Goal: Book appointment/travel/reservation

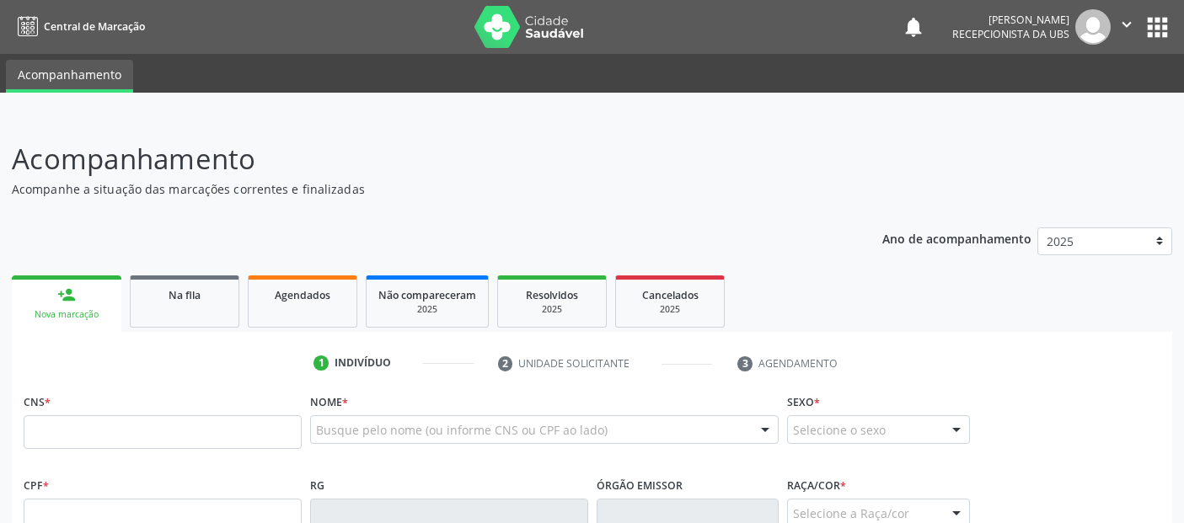
scroll to position [72, 0]
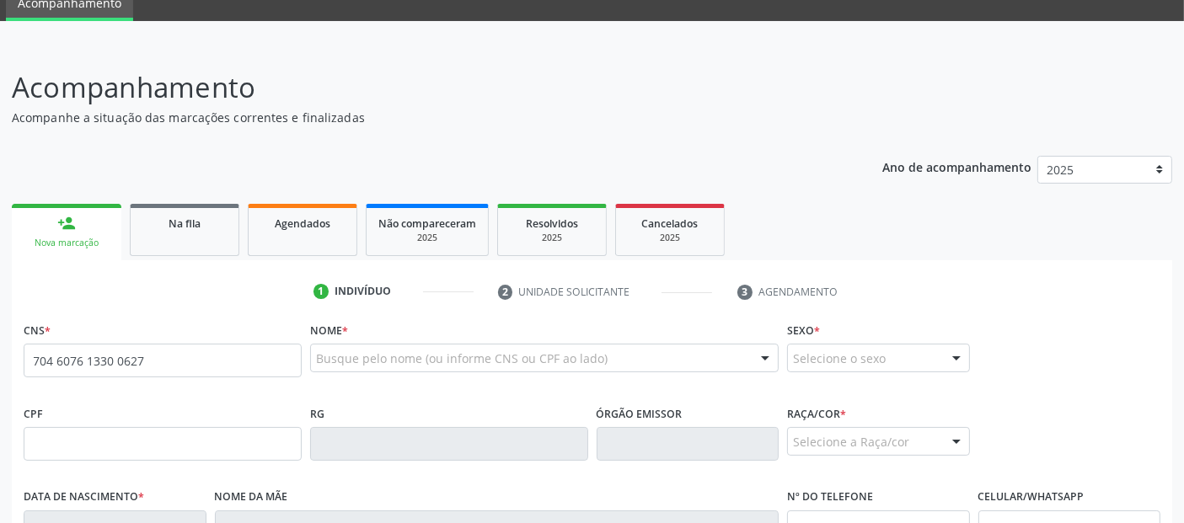
type input "704 6076 1330 0627"
type input "172.241.224-08"
type input "2[DATE]"
type input "[PERSON_NAME]"
type input "[PHONE_NUMBER]"
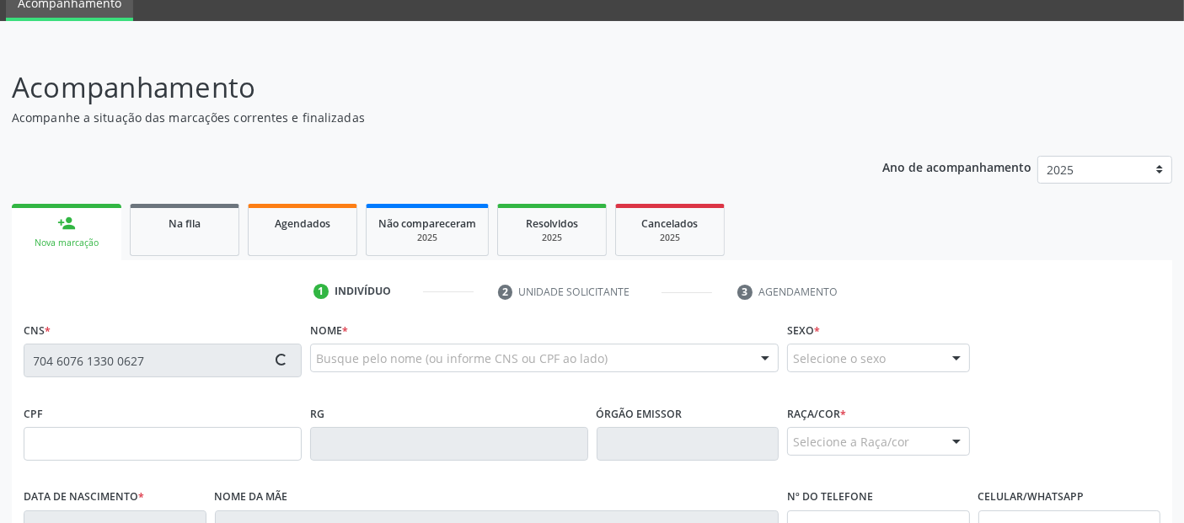
type input "19"
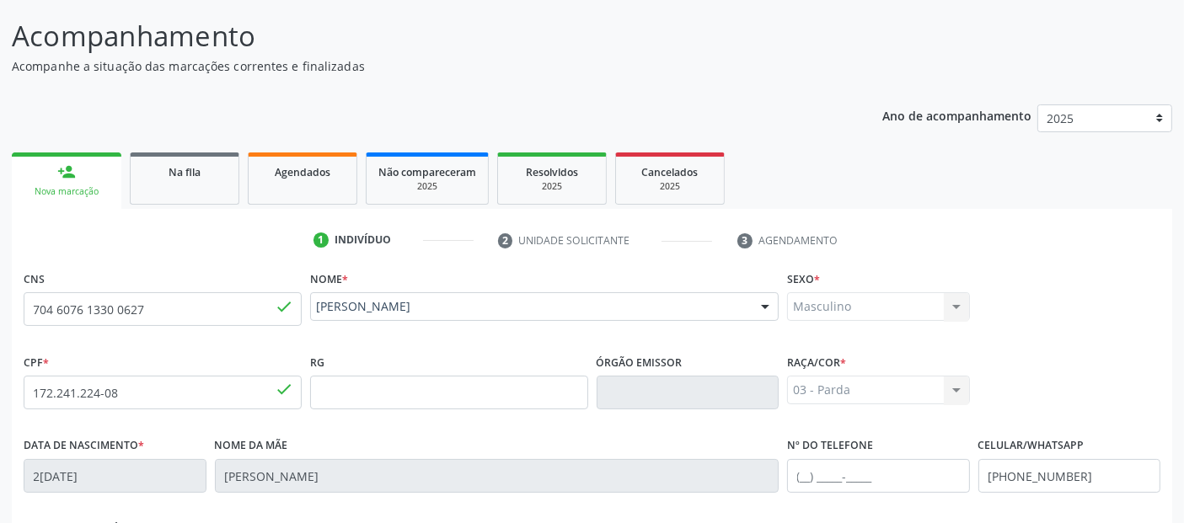
scroll to position [412, 0]
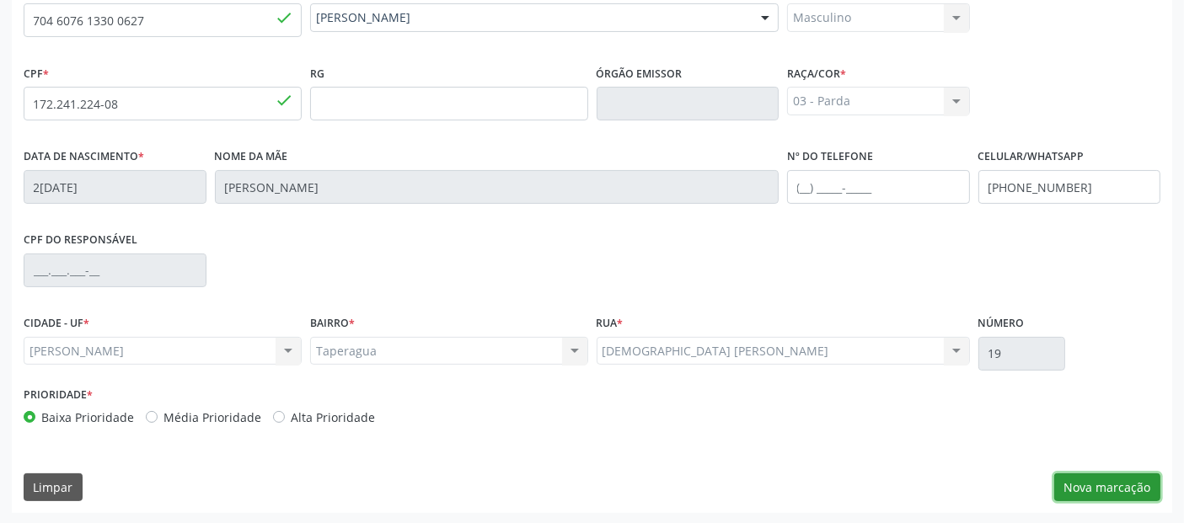
click at [1088, 481] on button "Nova marcação" at bounding box center [1107, 488] width 106 height 29
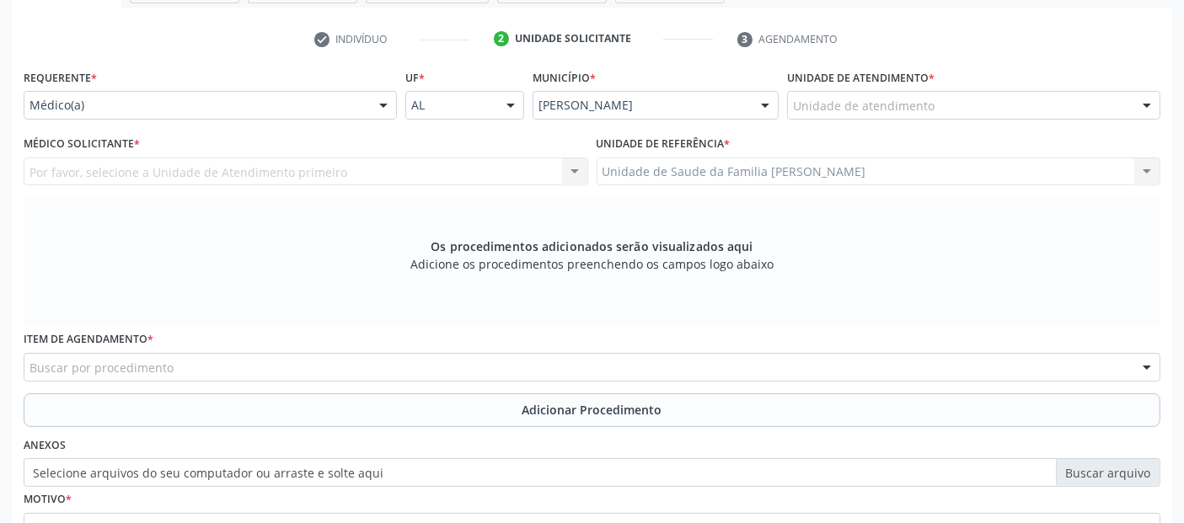
scroll to position [252, 0]
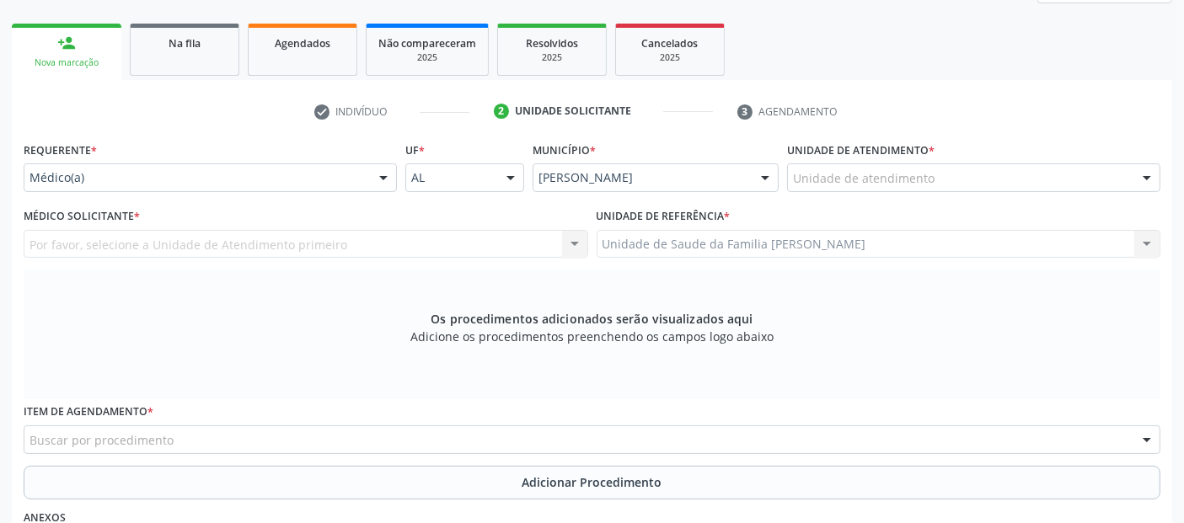
click at [974, 173] on div "Unidade de atendimento" at bounding box center [973, 178] width 373 height 29
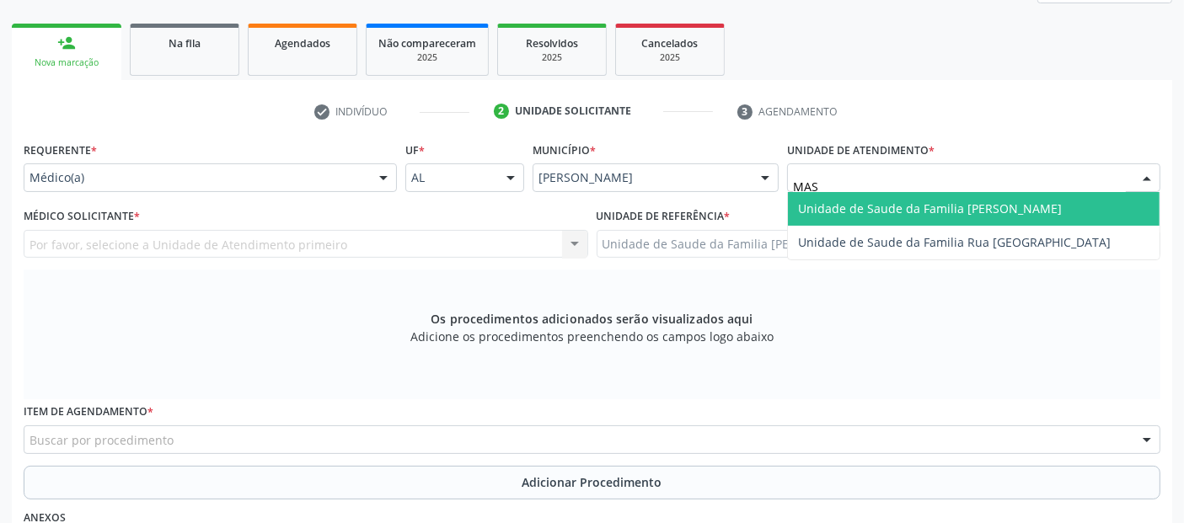
type input "MASS"
click at [874, 213] on span "Unidade de Saude da Familia [PERSON_NAME]" at bounding box center [930, 209] width 264 height 16
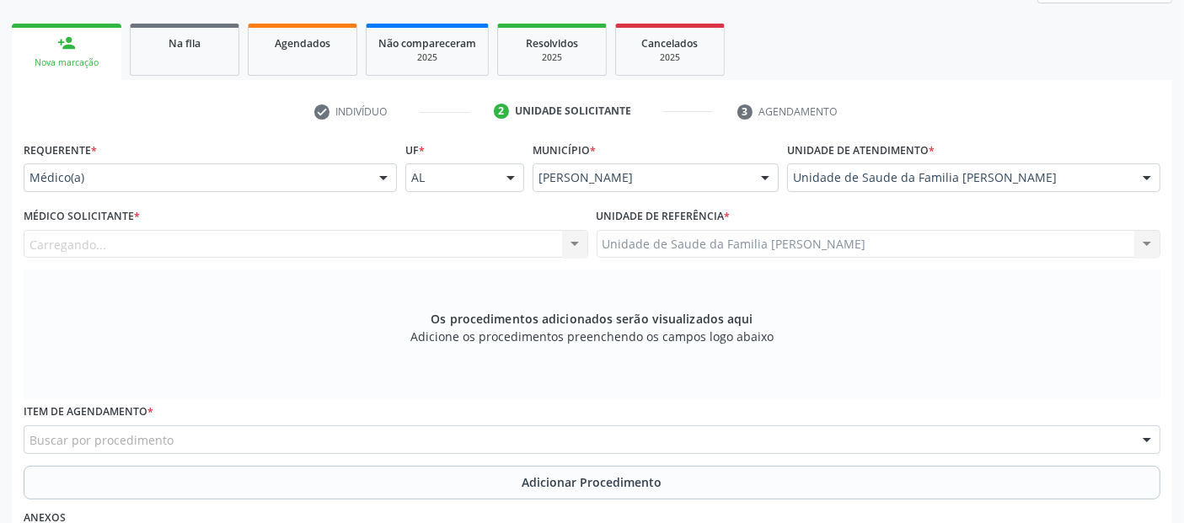
click at [367, 223] on div "Médico Solicitante * [GEOGRAPHIC_DATA]... Nenhum resultado encontrado para: " "…" at bounding box center [306, 231] width 565 height 54
click at [363, 227] on div "Médico Solicitante * Médico solicitante [PERSON_NAME] [PERSON_NAME] [PERSON_NAM…" at bounding box center [306, 231] width 565 height 54
click at [345, 239] on div "Médico solicitante" at bounding box center [306, 244] width 565 height 29
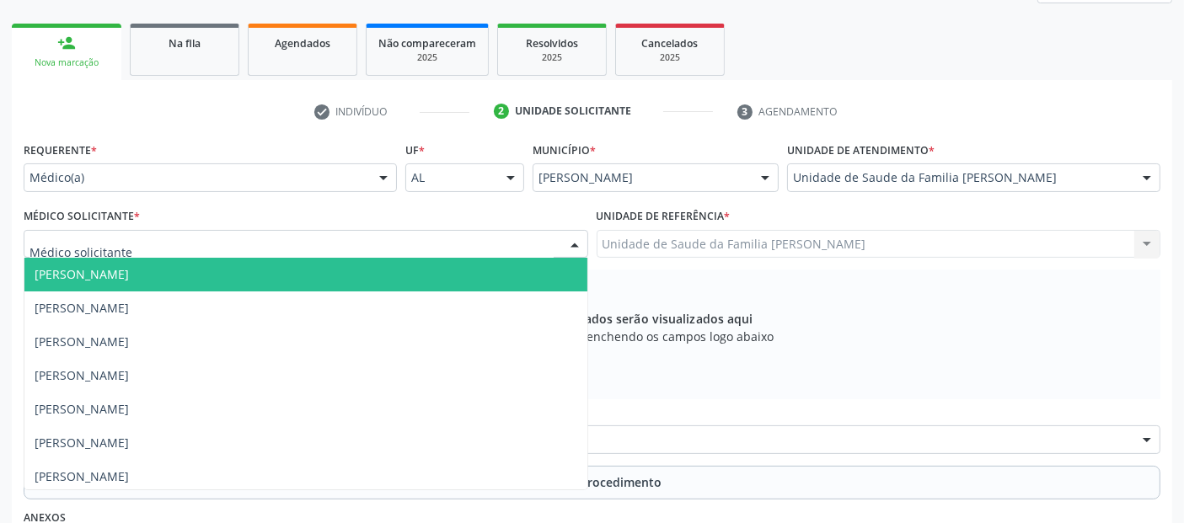
click at [345, 239] on input "text" at bounding box center [292, 253] width 524 height 34
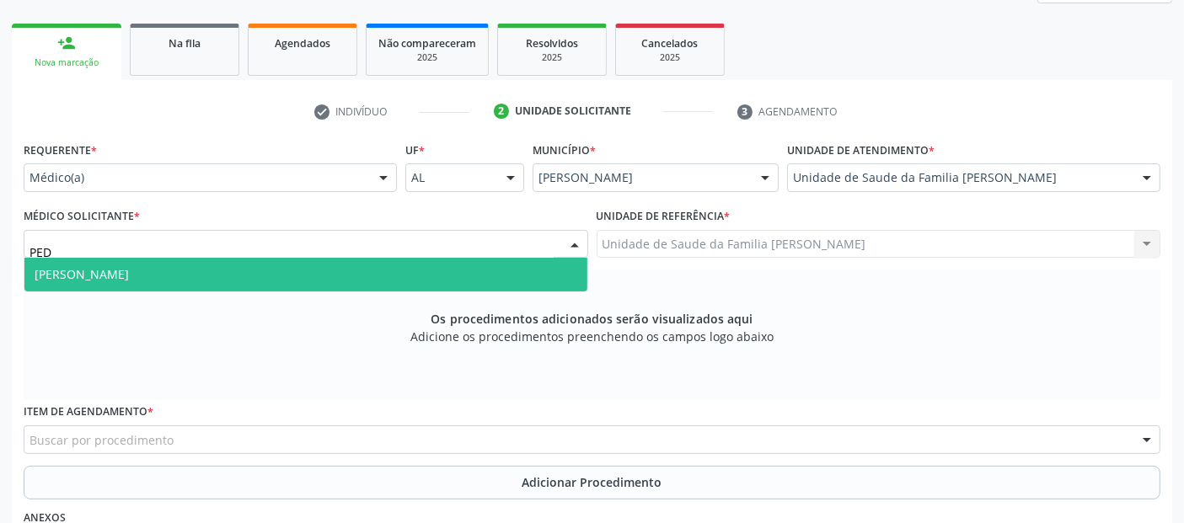
type input "PEDR"
click at [318, 268] on span "[PERSON_NAME]" at bounding box center [305, 275] width 563 height 34
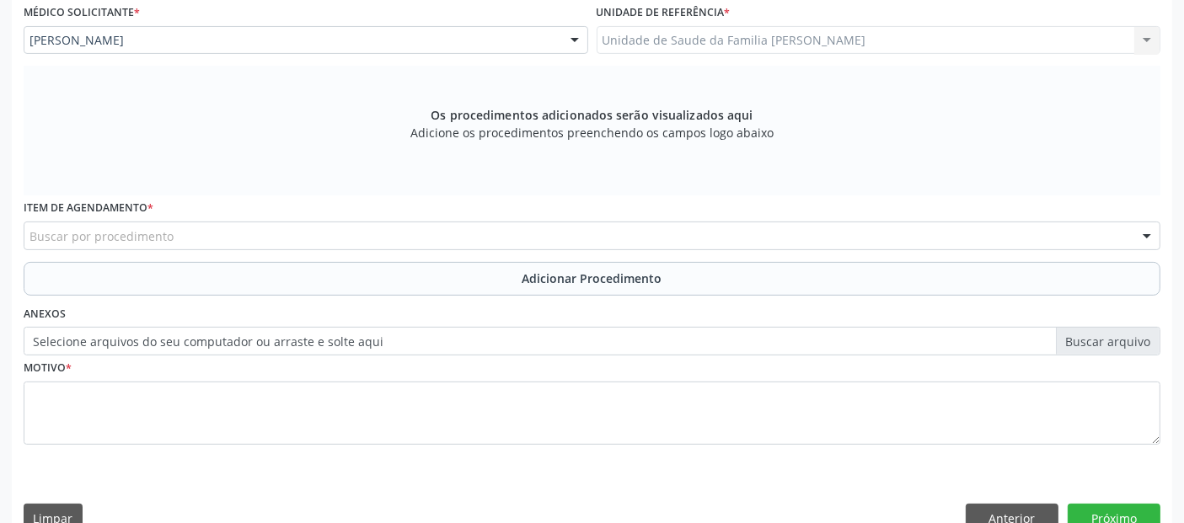
scroll to position [486, 0]
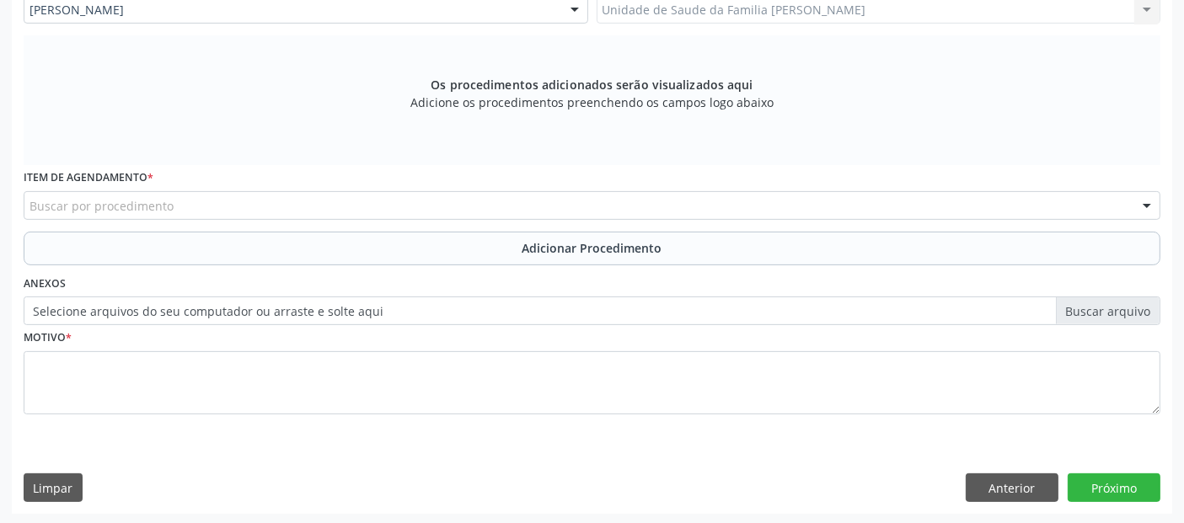
click at [410, 200] on div "Buscar por procedimento" at bounding box center [592, 205] width 1137 height 29
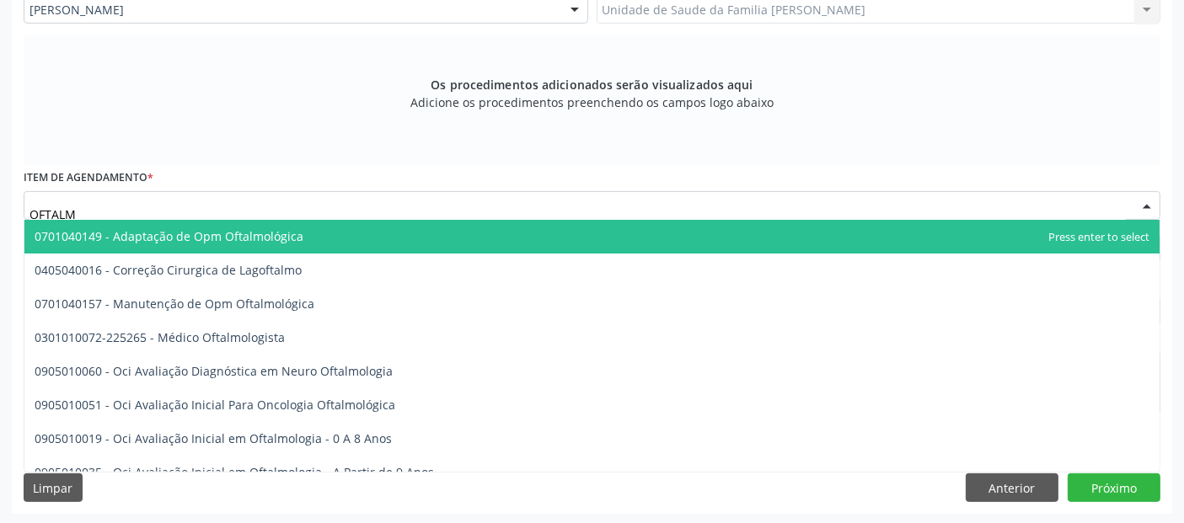
type input "OFTALMO"
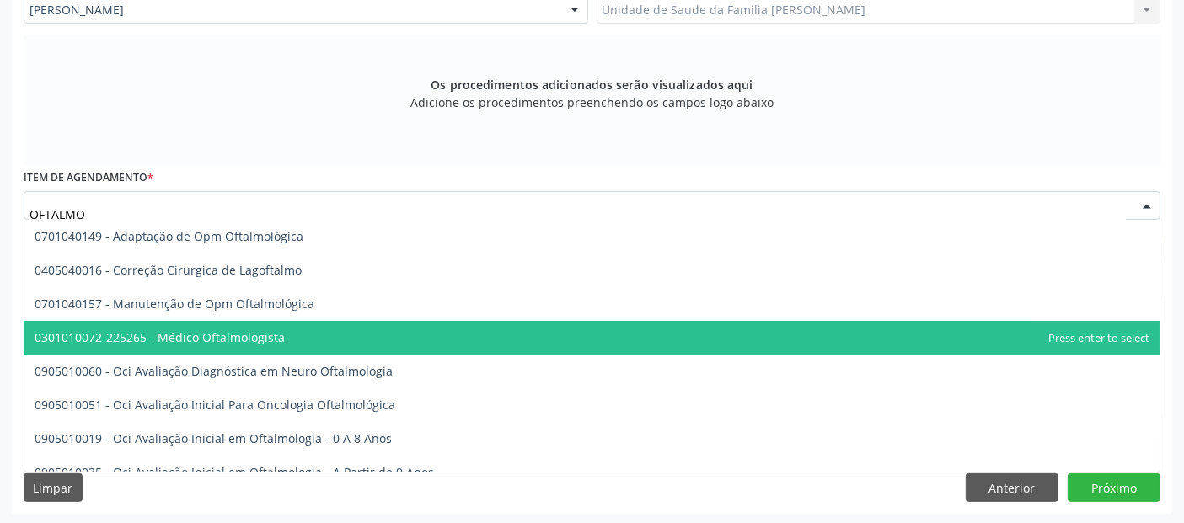
click at [233, 330] on span "0301010072-225265 - Médico Oftalmologista" at bounding box center [160, 338] width 250 height 16
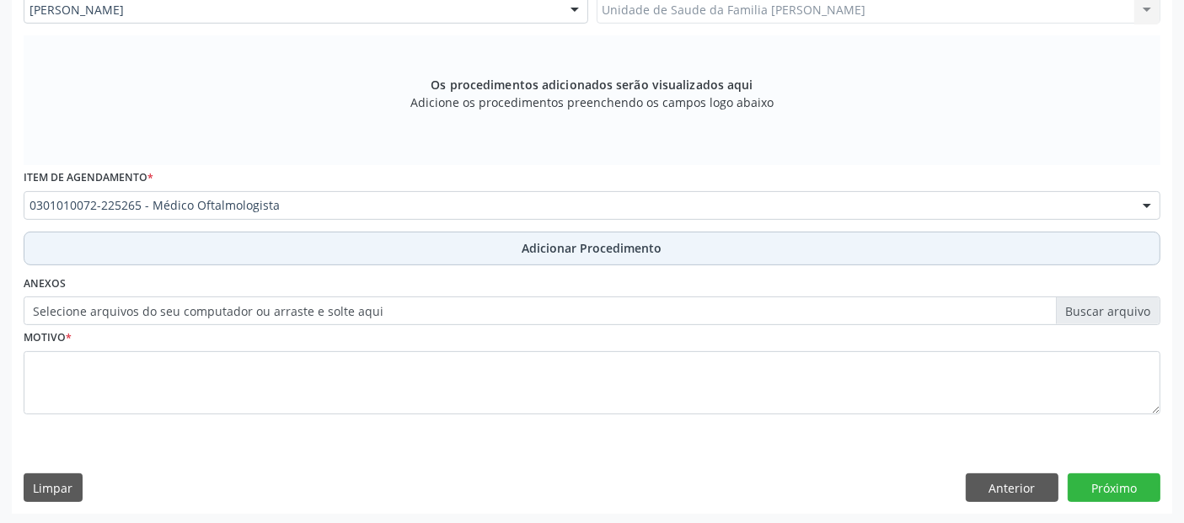
click at [633, 242] on span "Adicionar Procedimento" at bounding box center [593, 248] width 140 height 18
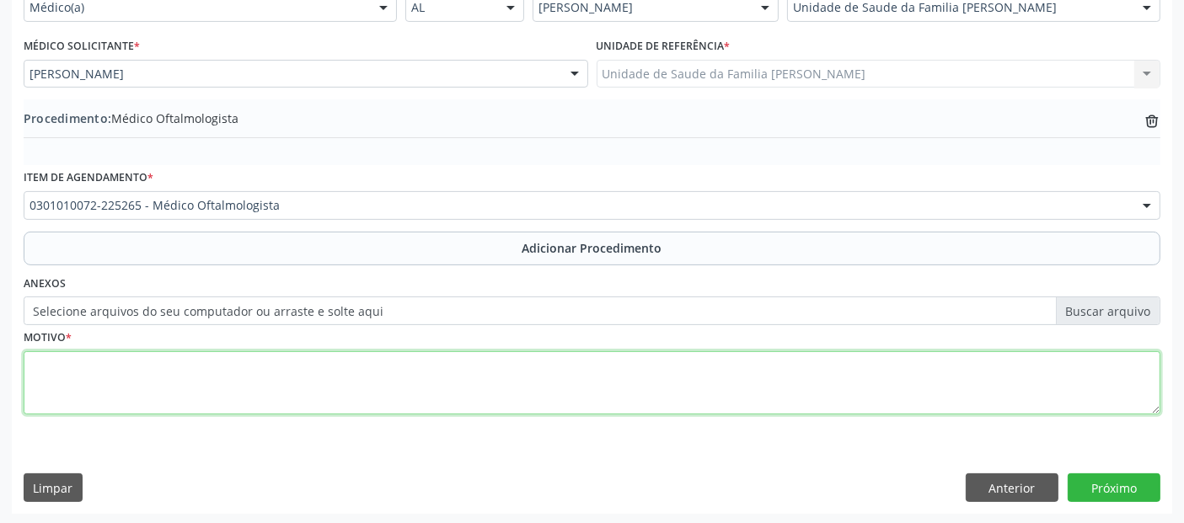
click at [496, 358] on textarea at bounding box center [592, 383] width 1137 height 64
type textarea "C"
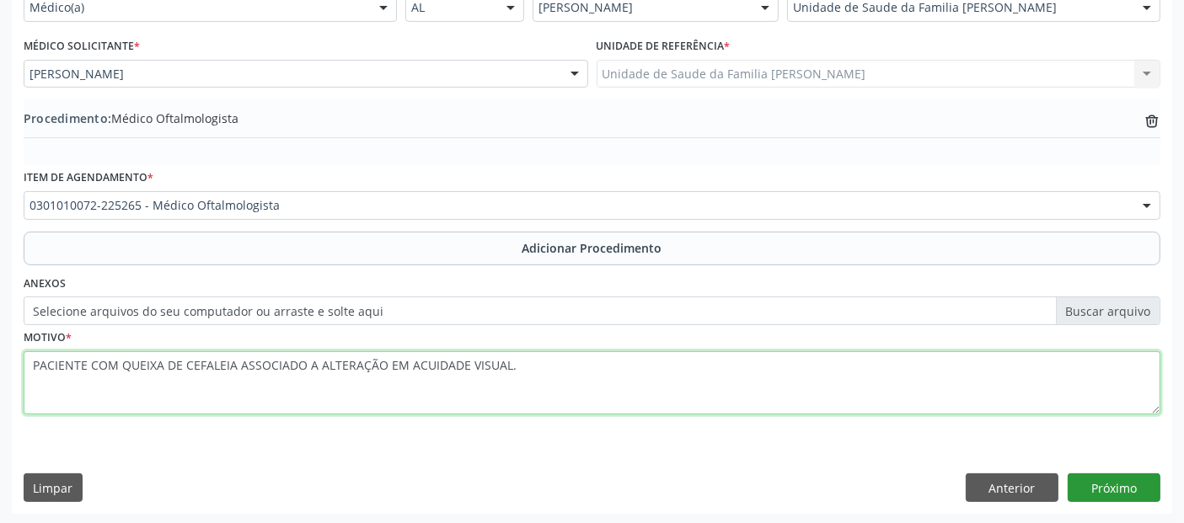
type textarea "PACIENTE COM QUEIXA DE CEFALEIA ASSOCIADO A ALTERAÇÃO EM ACUIDADE VISUAL."
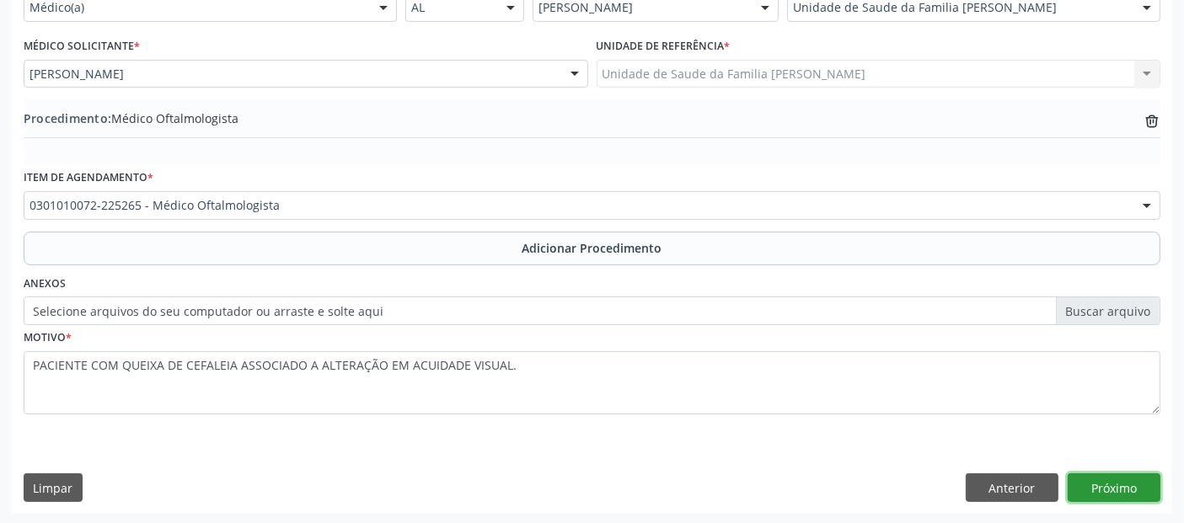
click at [1136, 475] on button "Próximo" at bounding box center [1114, 488] width 93 height 29
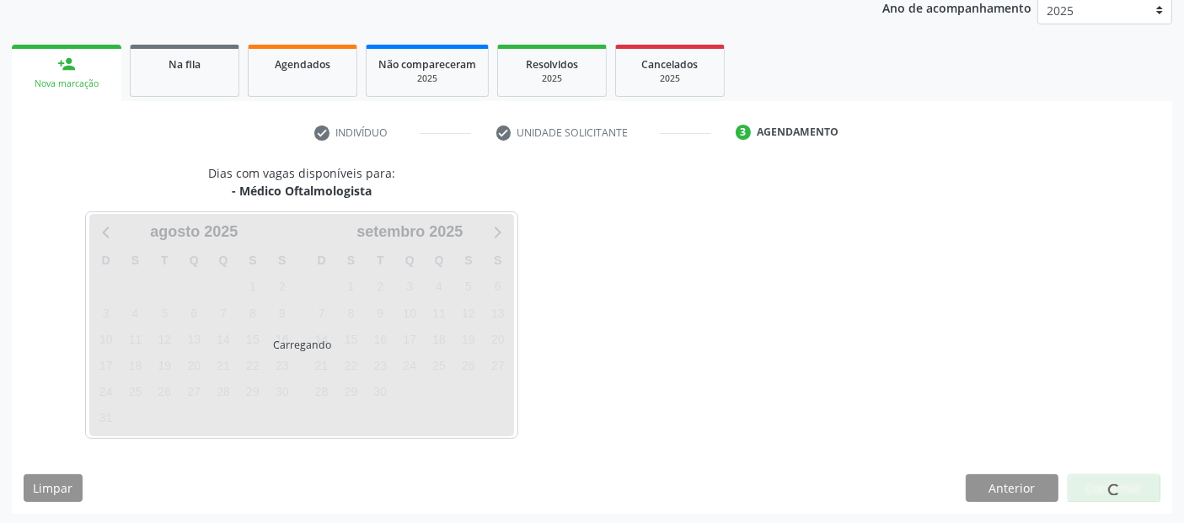
click at [1136, 478] on div at bounding box center [1114, 489] width 93 height 29
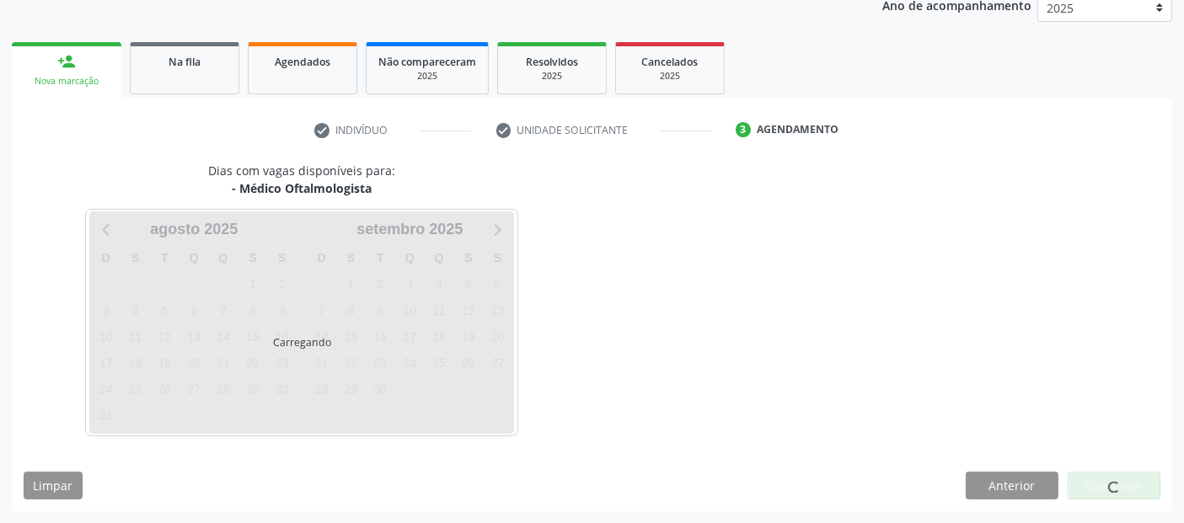
click at [1136, 478] on div at bounding box center [1114, 486] width 93 height 29
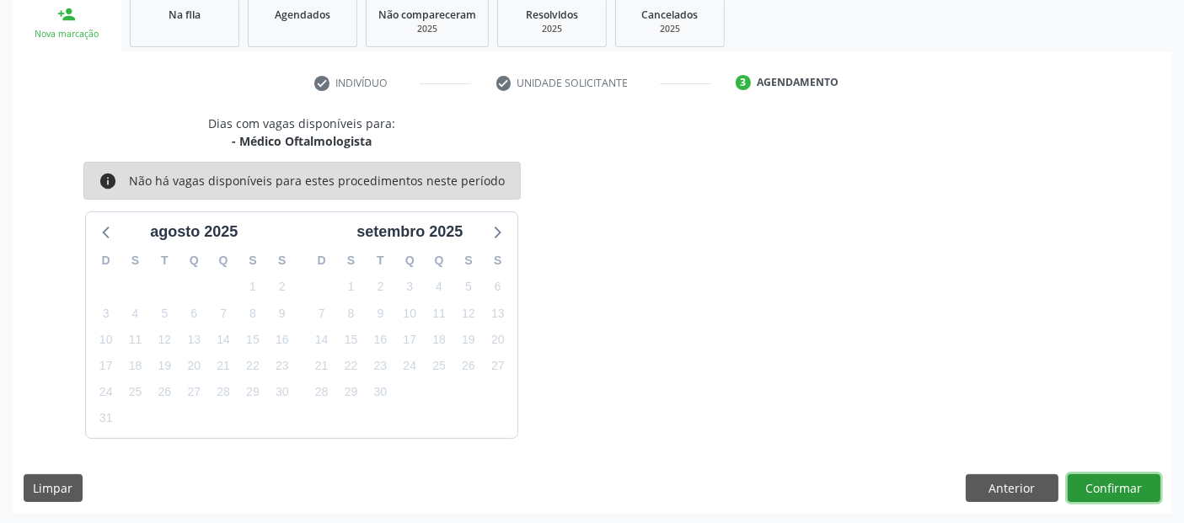
click at [1136, 478] on button "Confirmar" at bounding box center [1114, 489] width 93 height 29
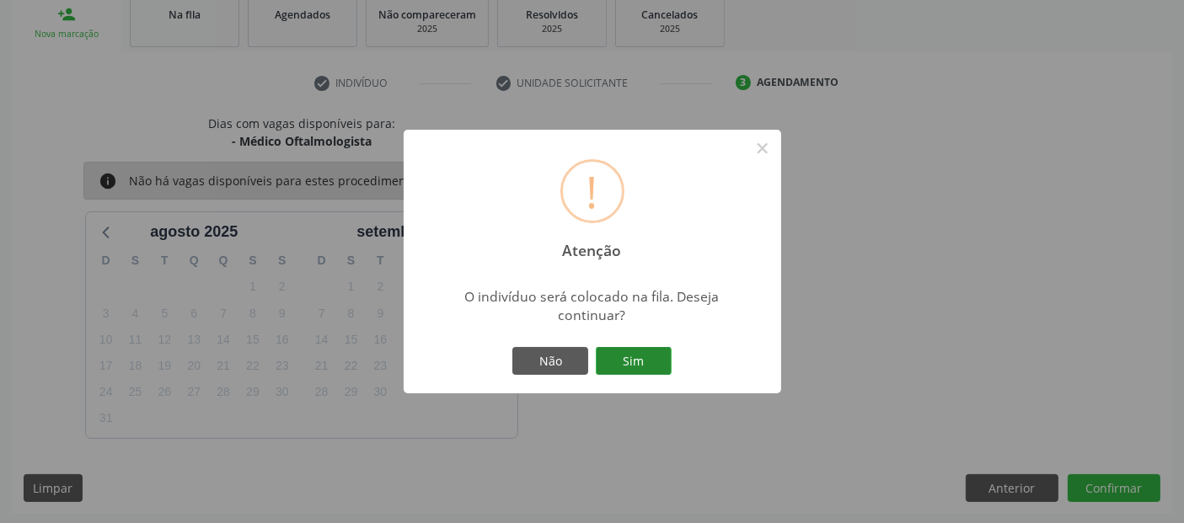
click at [608, 361] on button "Sim" at bounding box center [634, 361] width 76 height 29
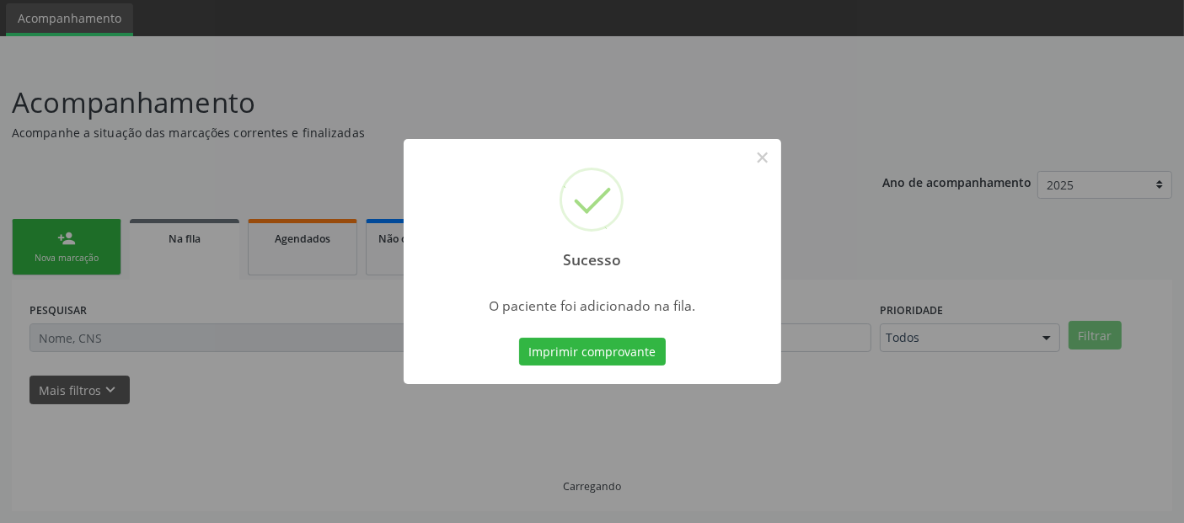
scroll to position [55, 0]
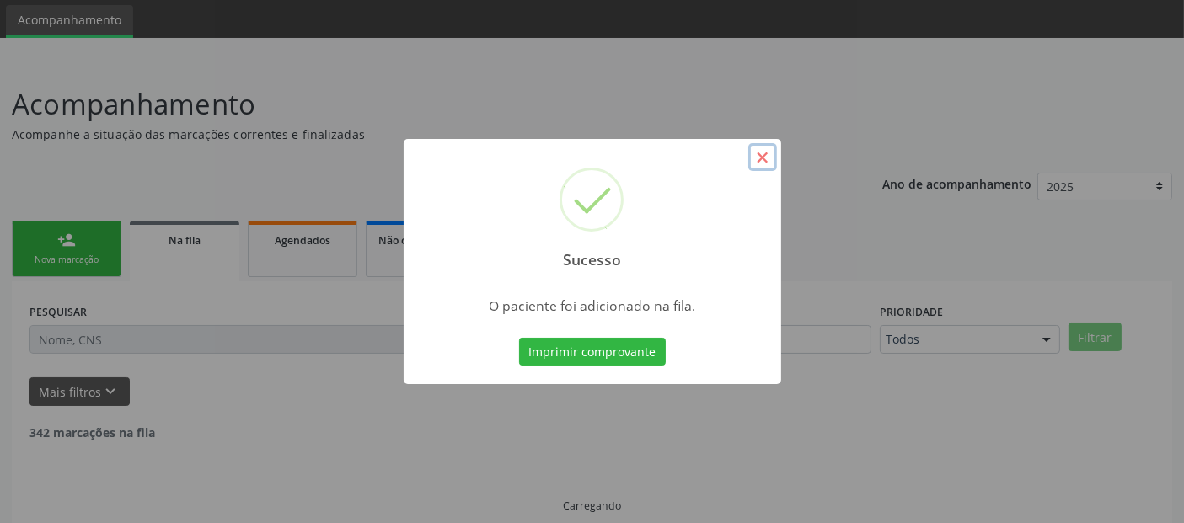
click at [766, 169] on button "×" at bounding box center [763, 157] width 29 height 29
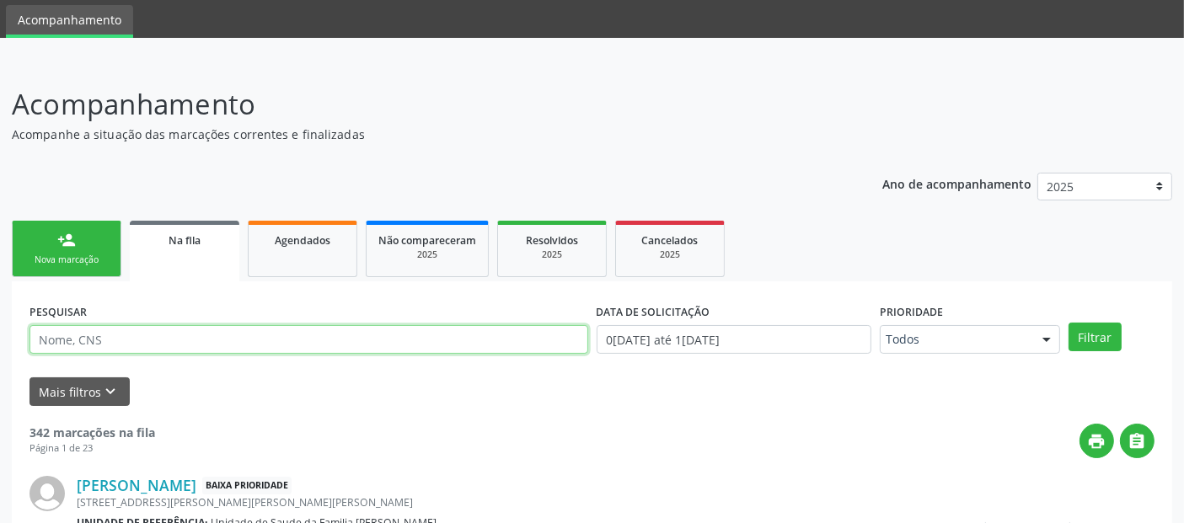
click at [298, 326] on input "text" at bounding box center [309, 339] width 559 height 29
paste input "704607613300627"
type input "704607613300627"
click at [1069, 323] on button "Filtrar" at bounding box center [1095, 337] width 53 height 29
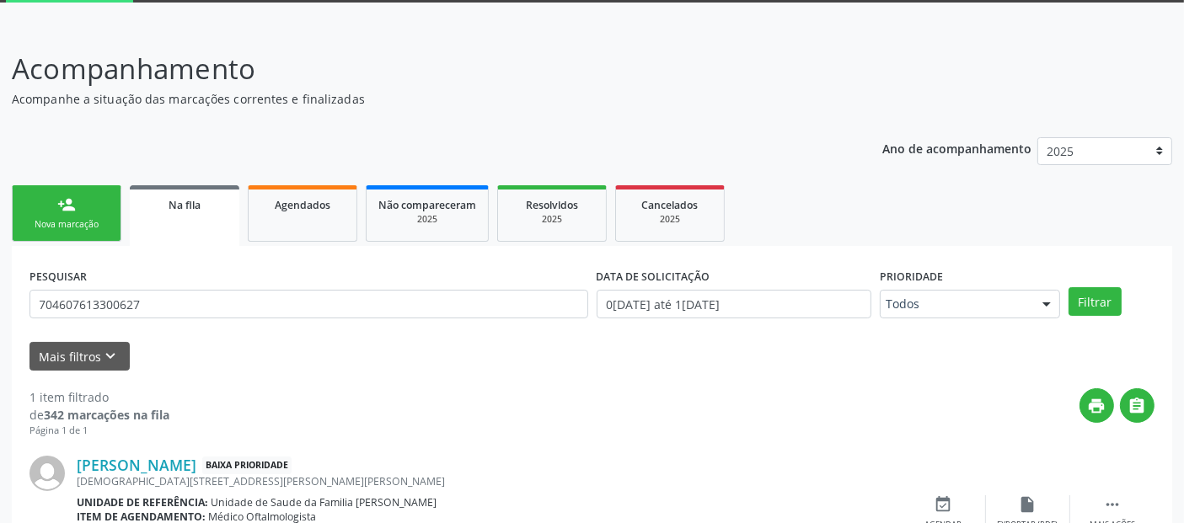
scroll to position [183, 0]
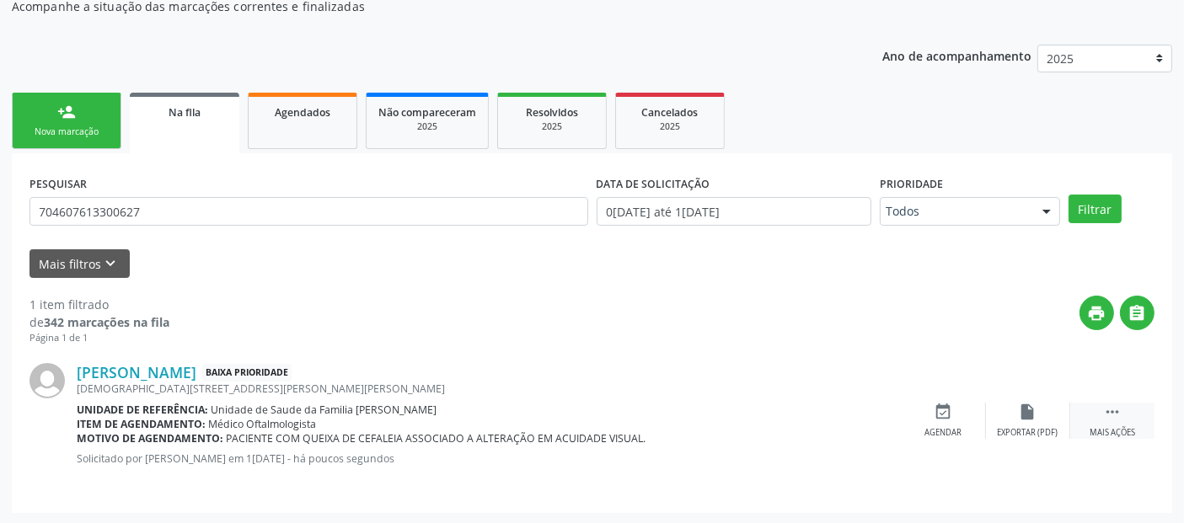
click at [1111, 423] on div " Mais ações" at bounding box center [1113, 421] width 84 height 36
click at [1023, 430] on div "Editar" at bounding box center [1028, 433] width 27 height 12
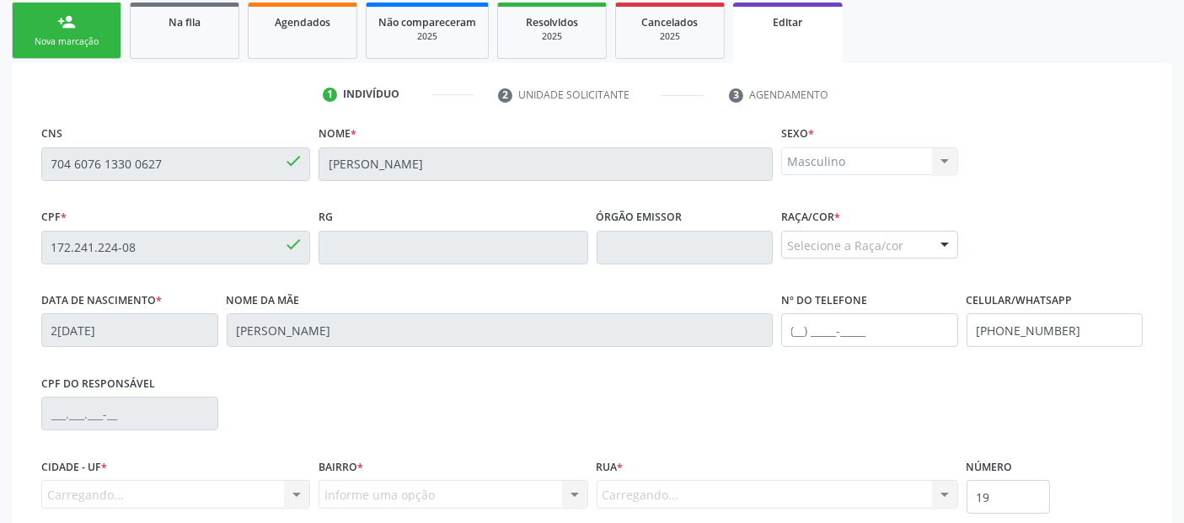
scroll to position [433, 0]
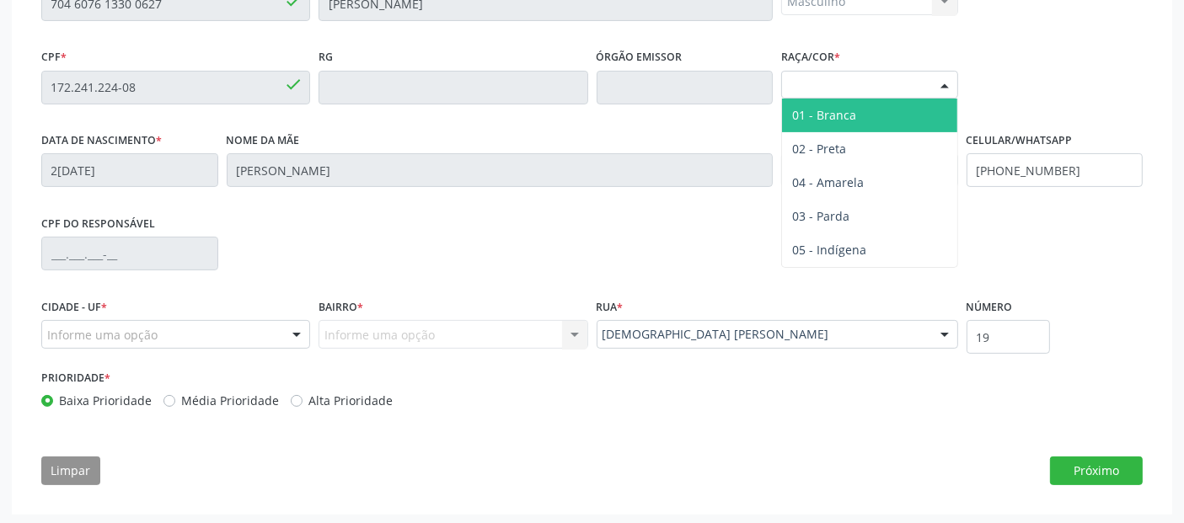
click at [883, 83] on div "Selecione a Raça/cor" at bounding box center [869, 85] width 177 height 29
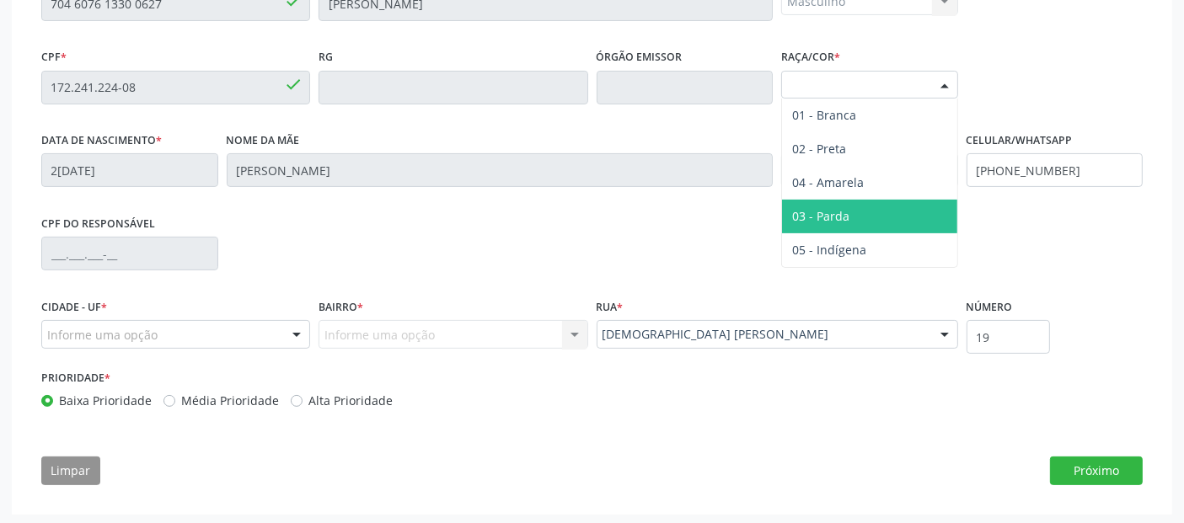
click at [815, 208] on span "03 - Parda" at bounding box center [820, 216] width 57 height 16
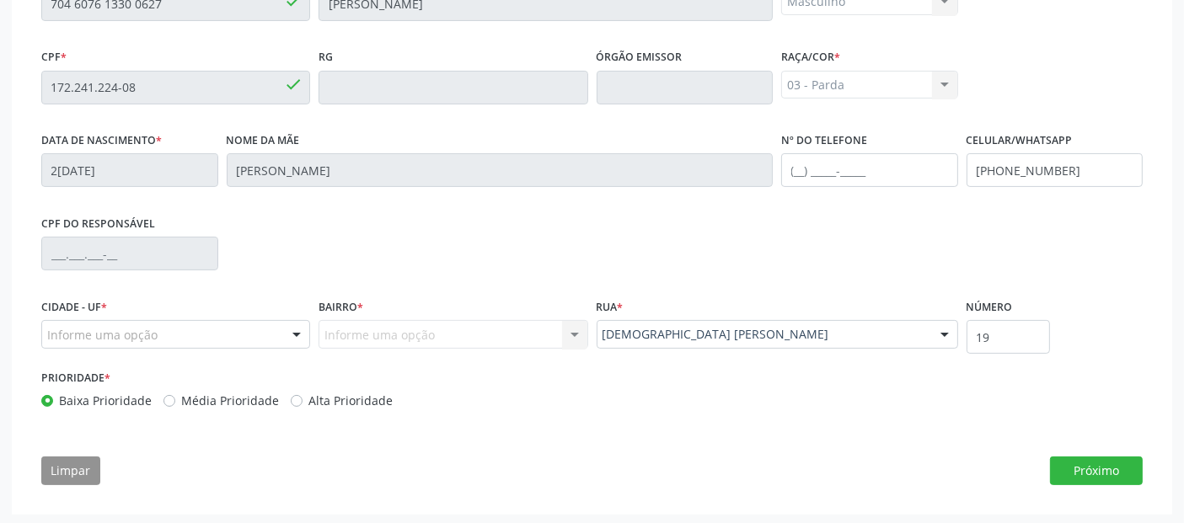
click at [217, 321] on div "Informe uma opção" at bounding box center [175, 334] width 269 height 29
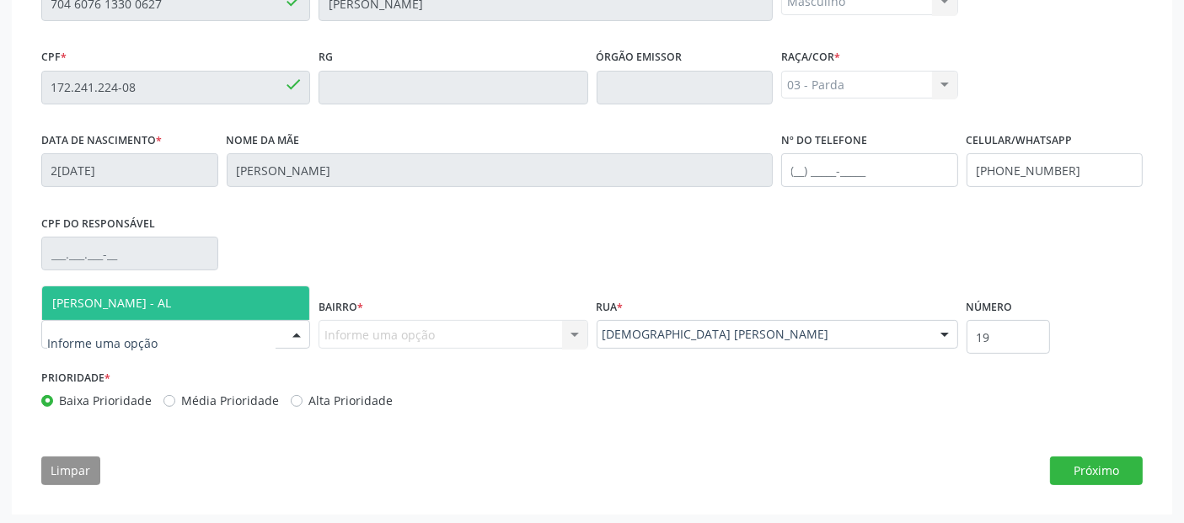
click at [224, 314] on span "[PERSON_NAME] - AL" at bounding box center [175, 304] width 267 height 34
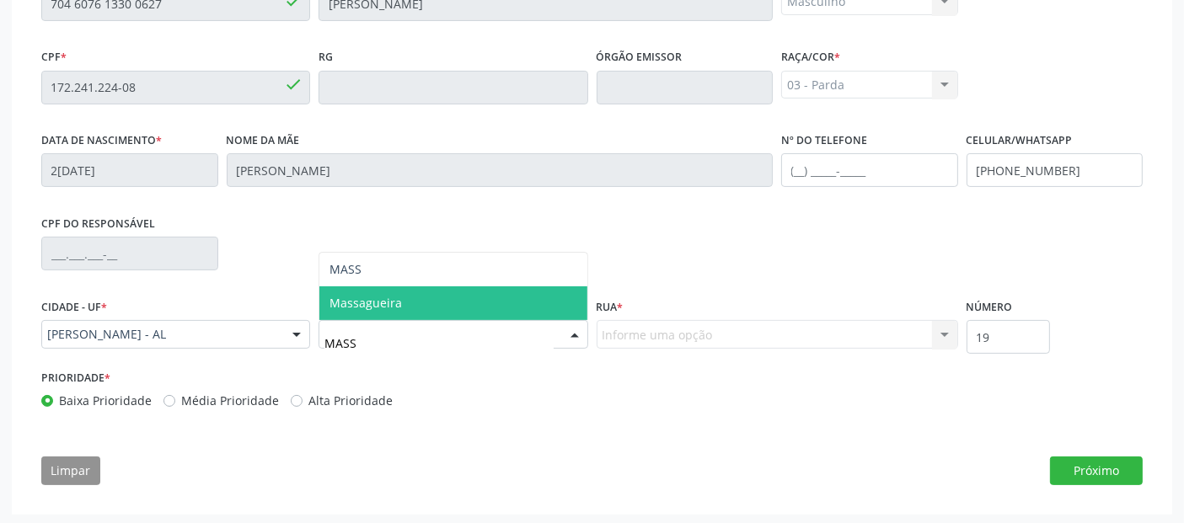
type input "MASS"
click at [558, 326] on div at bounding box center [453, 334] width 269 height 29
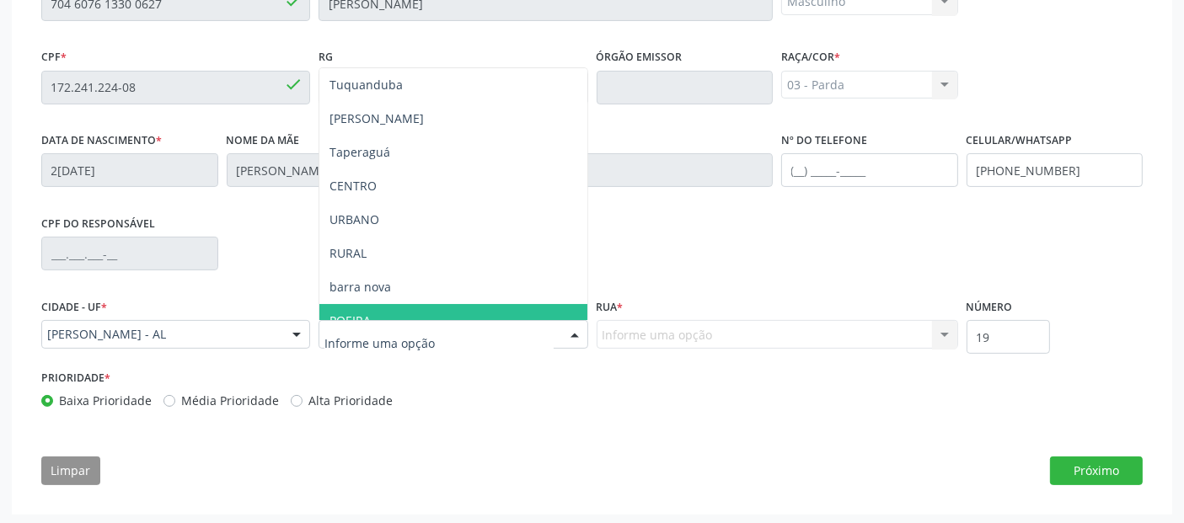
click at [495, 333] on input "text" at bounding box center [439, 343] width 228 height 34
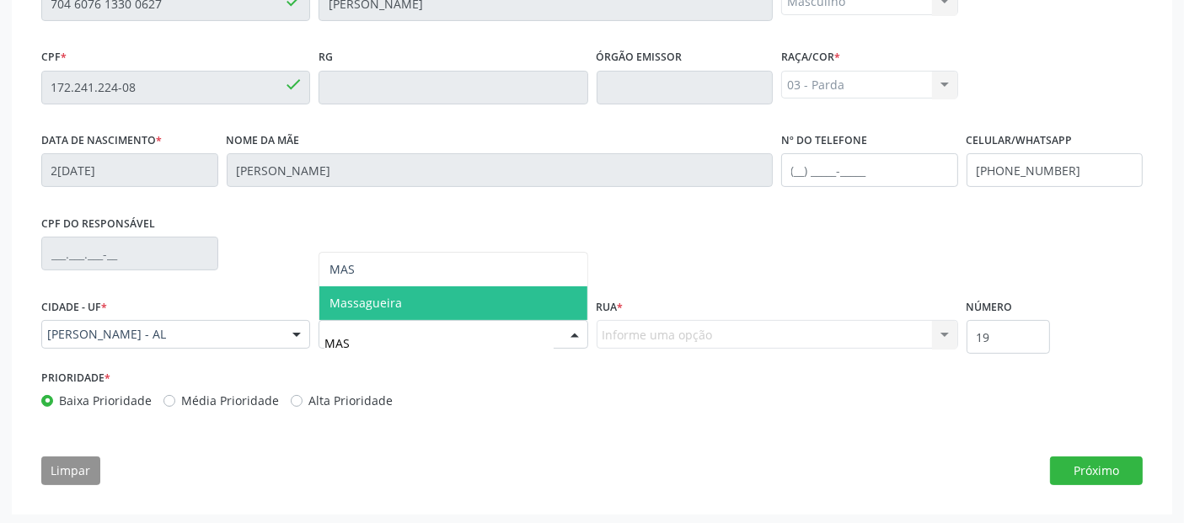
type input "MASS"
click at [468, 309] on span "Massagueira" at bounding box center [452, 304] width 267 height 34
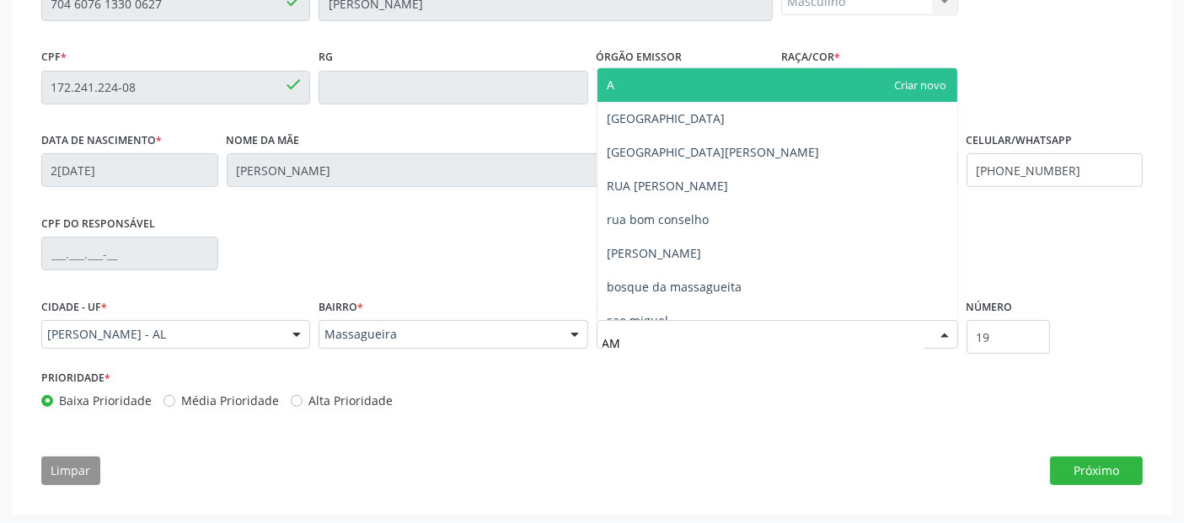
type input "A"
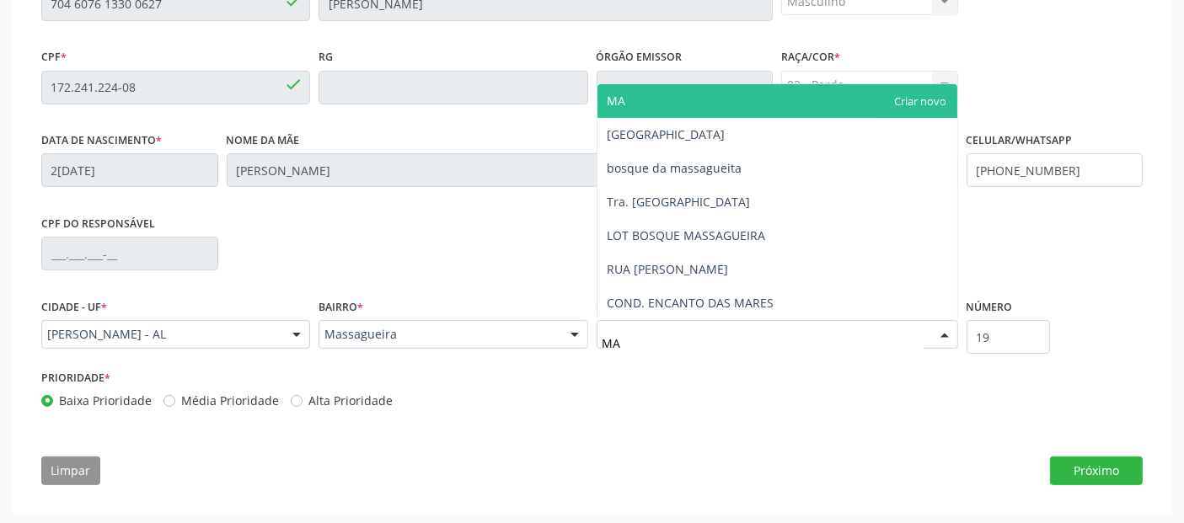
type input "MAT"
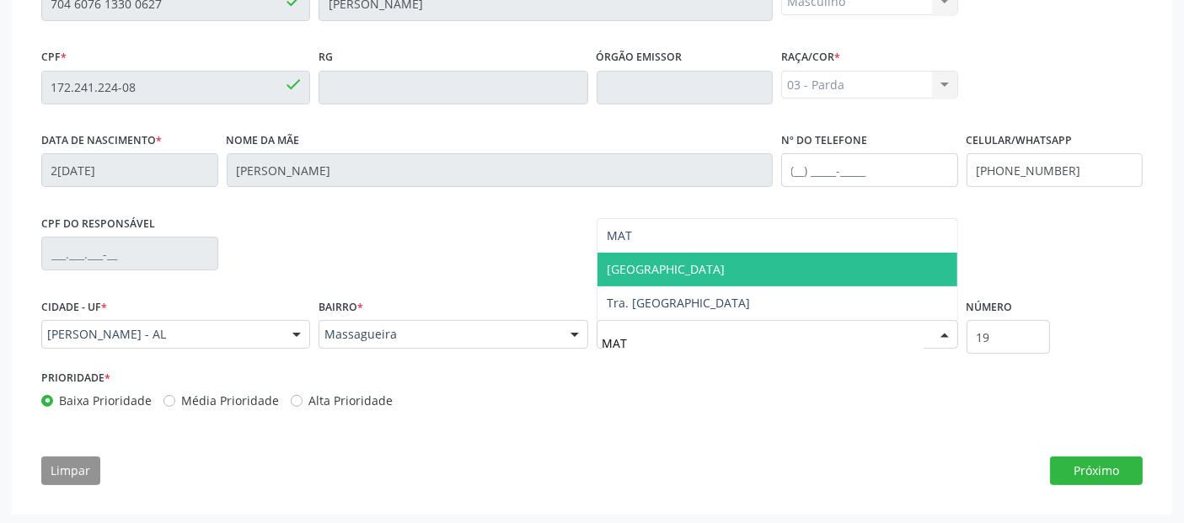
click at [705, 267] on span "[GEOGRAPHIC_DATA]" at bounding box center [778, 270] width 360 height 34
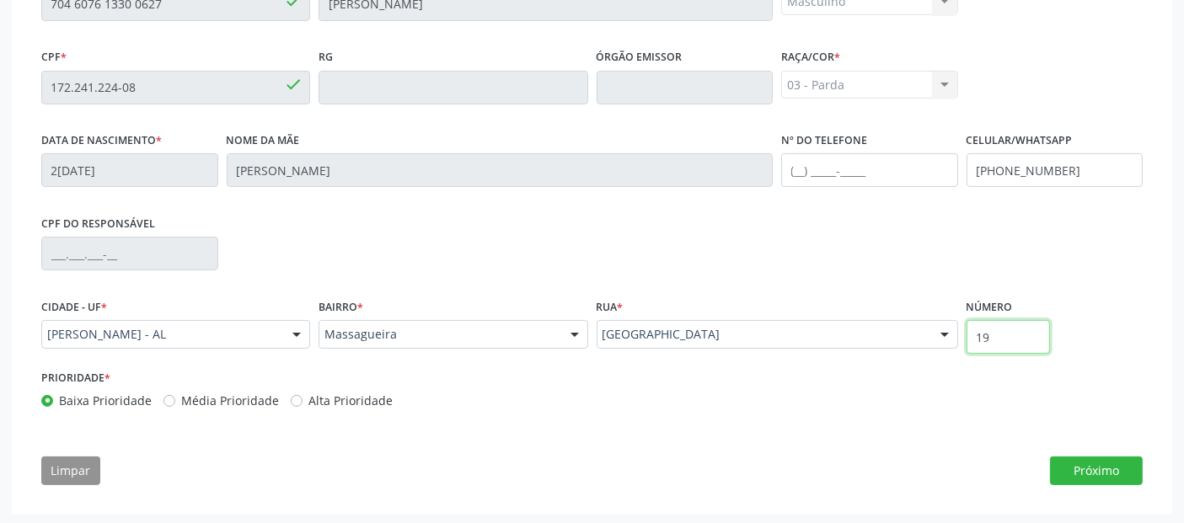
click at [1002, 335] on input "19" at bounding box center [1009, 337] width 84 height 34
type input "SN"
click at [1002, 335] on input "SN" at bounding box center [1009, 337] width 84 height 34
click at [1091, 478] on button "Próximo" at bounding box center [1096, 471] width 93 height 29
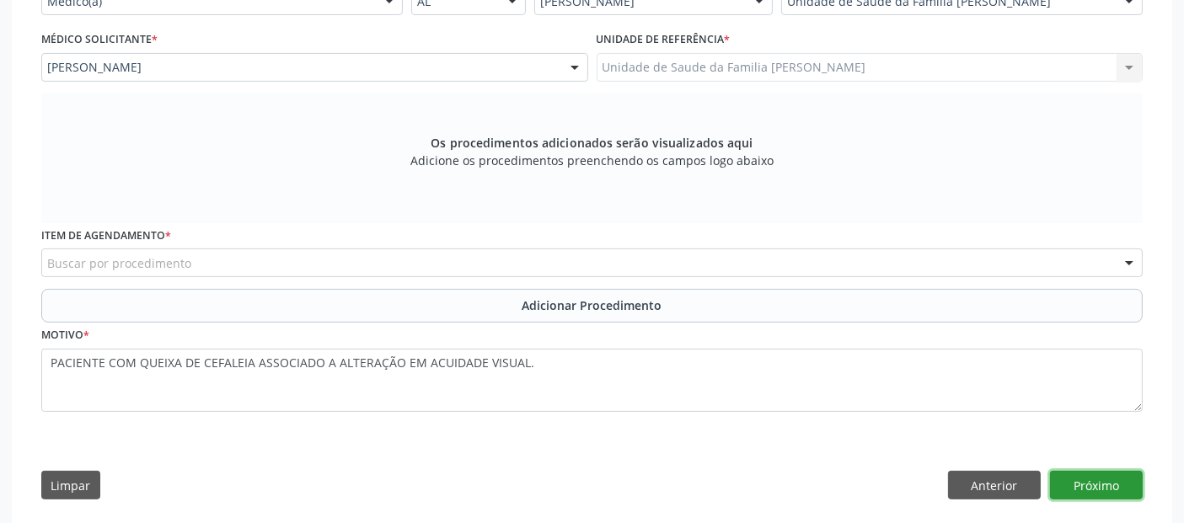
click at [1091, 478] on button "Próximo" at bounding box center [1096, 485] width 93 height 29
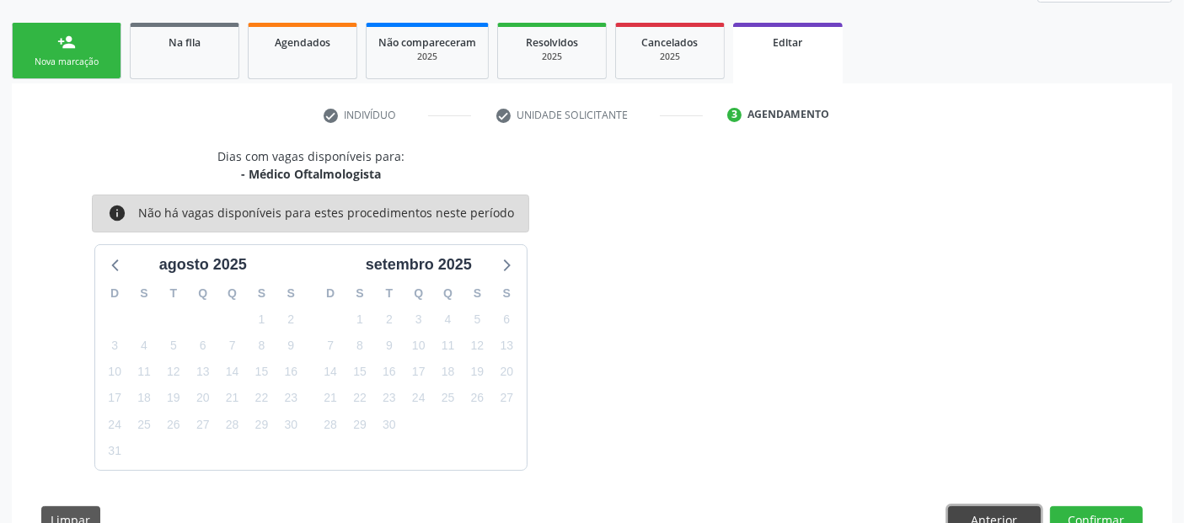
scroll to position [303, 0]
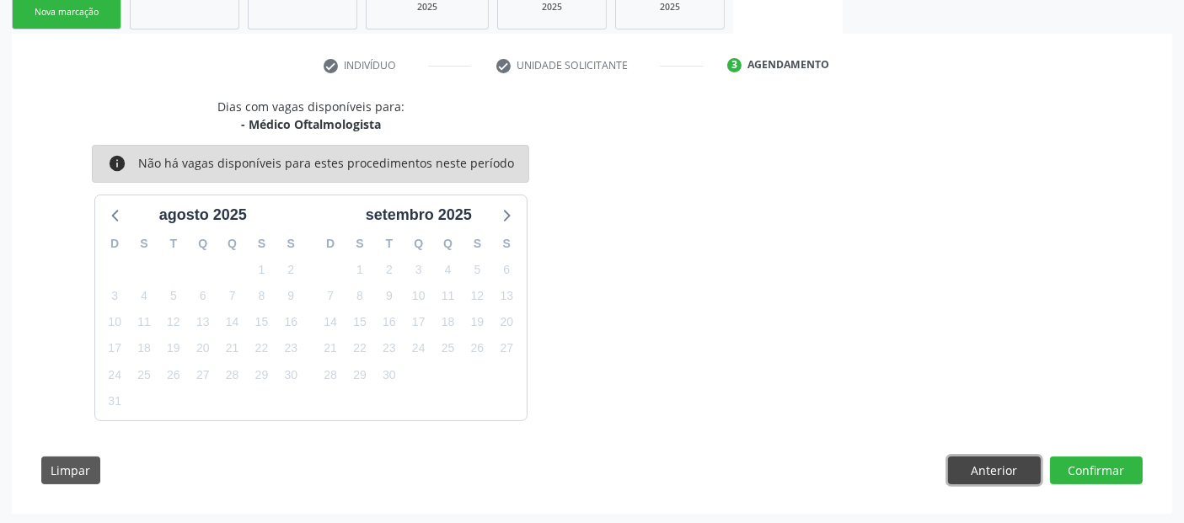
click at [969, 480] on button "Anterior" at bounding box center [994, 471] width 93 height 29
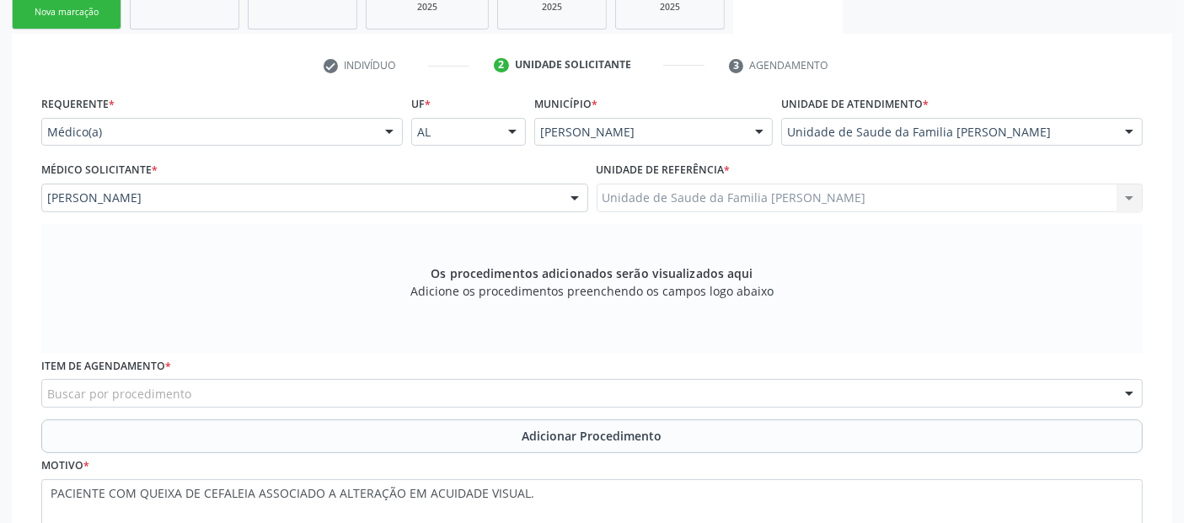
click at [293, 383] on div "Buscar por procedimento" at bounding box center [592, 393] width 1102 height 29
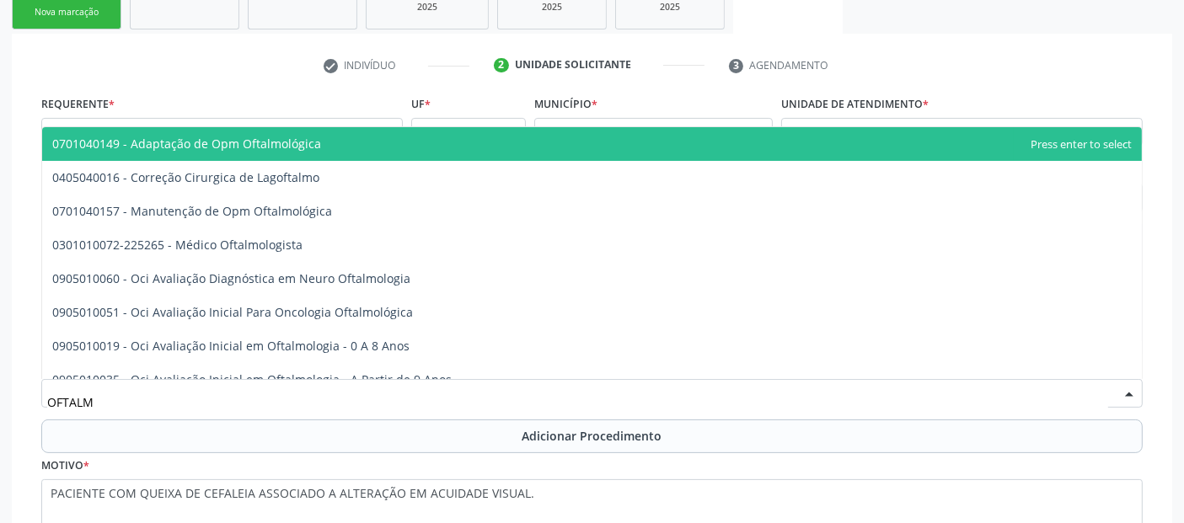
type input "OFTALMO"
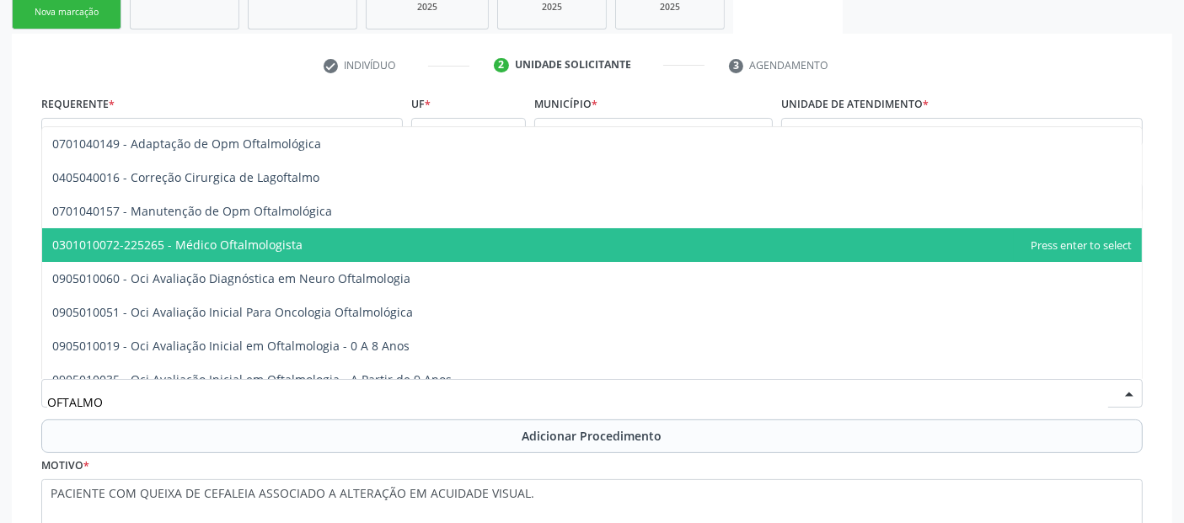
click at [205, 244] on span "0301010072-225265 - Médico Oftalmologista" at bounding box center [177, 245] width 250 height 16
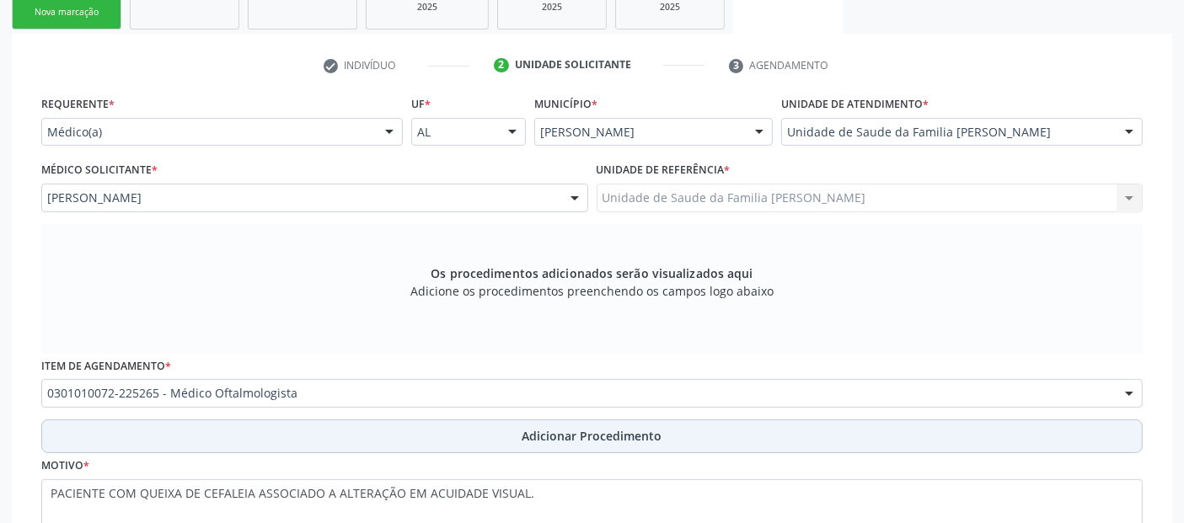
click at [606, 444] on button "Adicionar Procedimento" at bounding box center [592, 437] width 1102 height 34
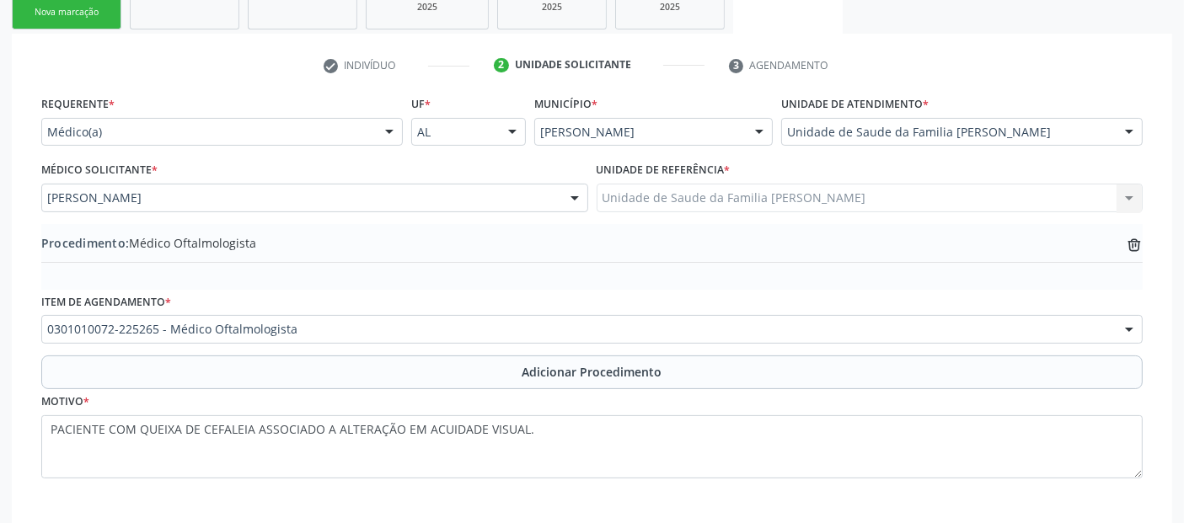
scroll to position [384, 0]
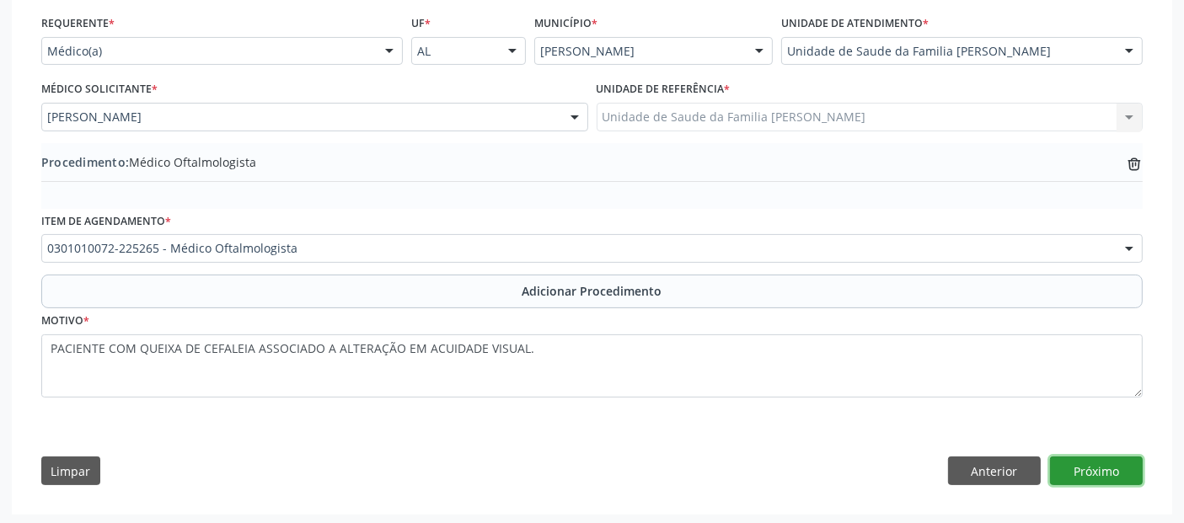
click at [1098, 470] on button "Próximo" at bounding box center [1096, 471] width 93 height 29
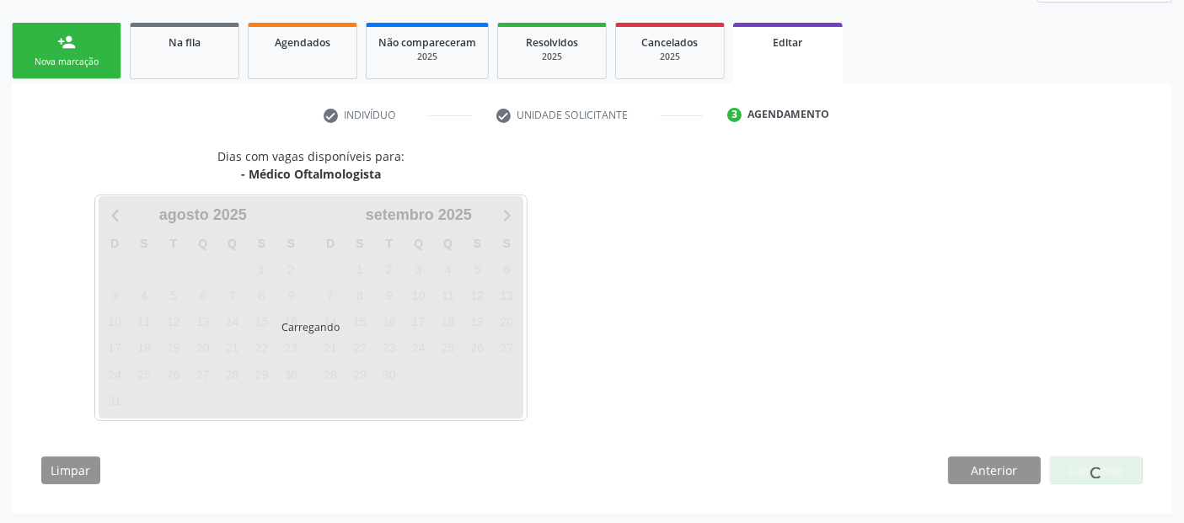
scroll to position [303, 0]
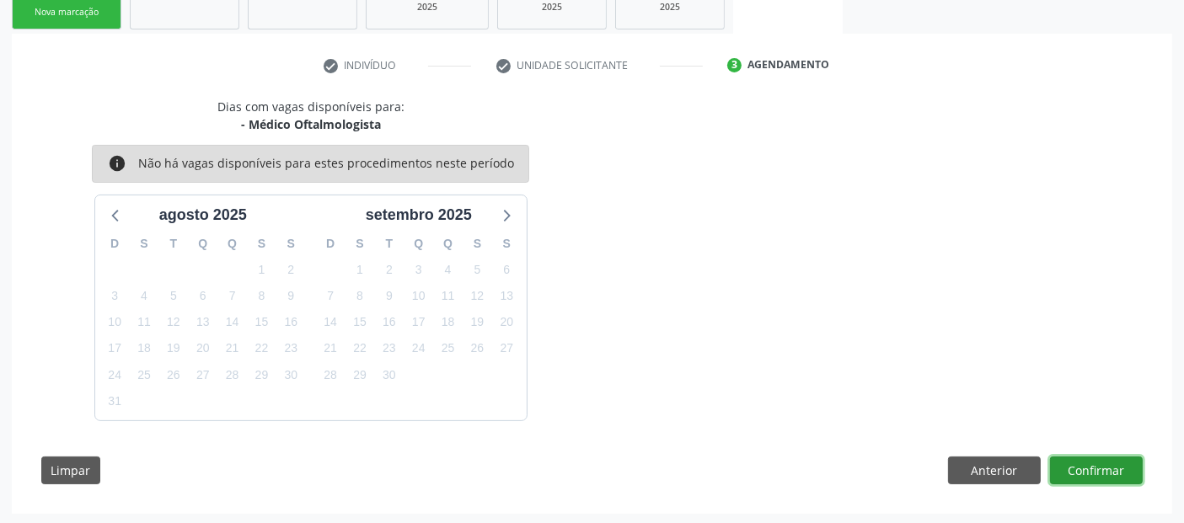
click at [1098, 470] on button "Confirmar" at bounding box center [1096, 471] width 93 height 29
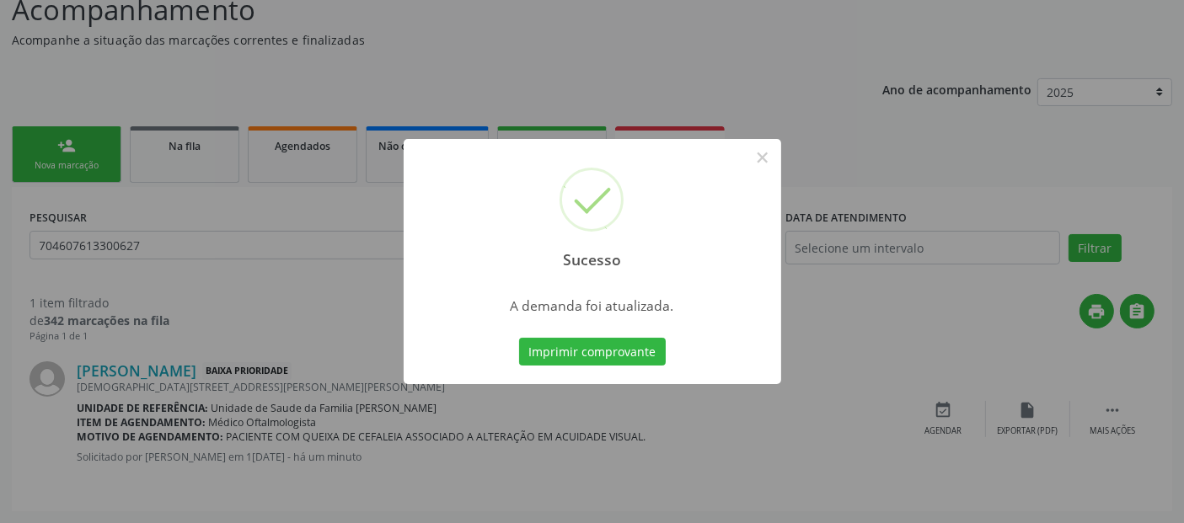
scroll to position [0, 0]
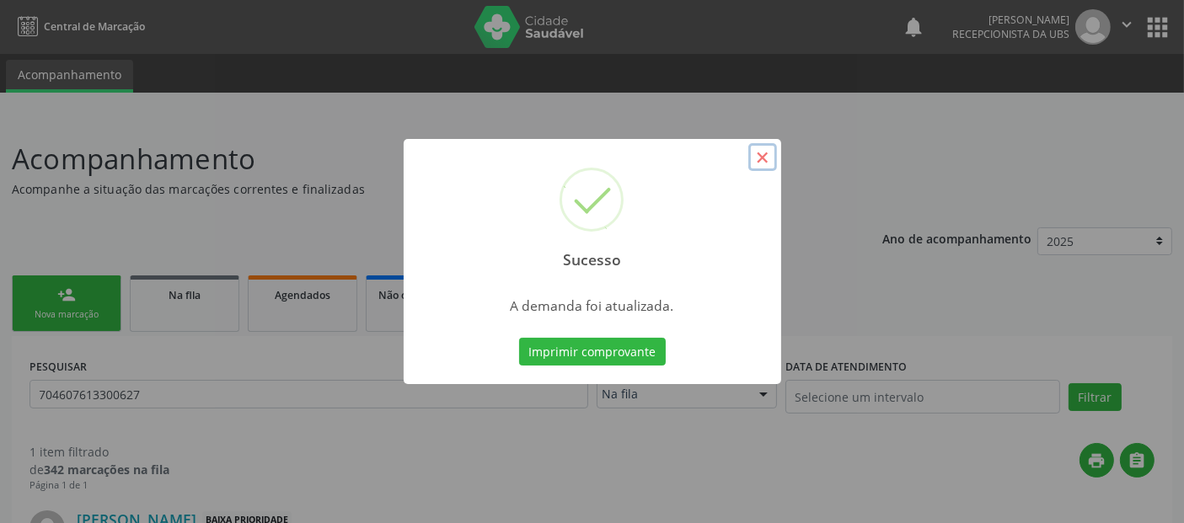
click at [768, 153] on button "×" at bounding box center [763, 157] width 29 height 29
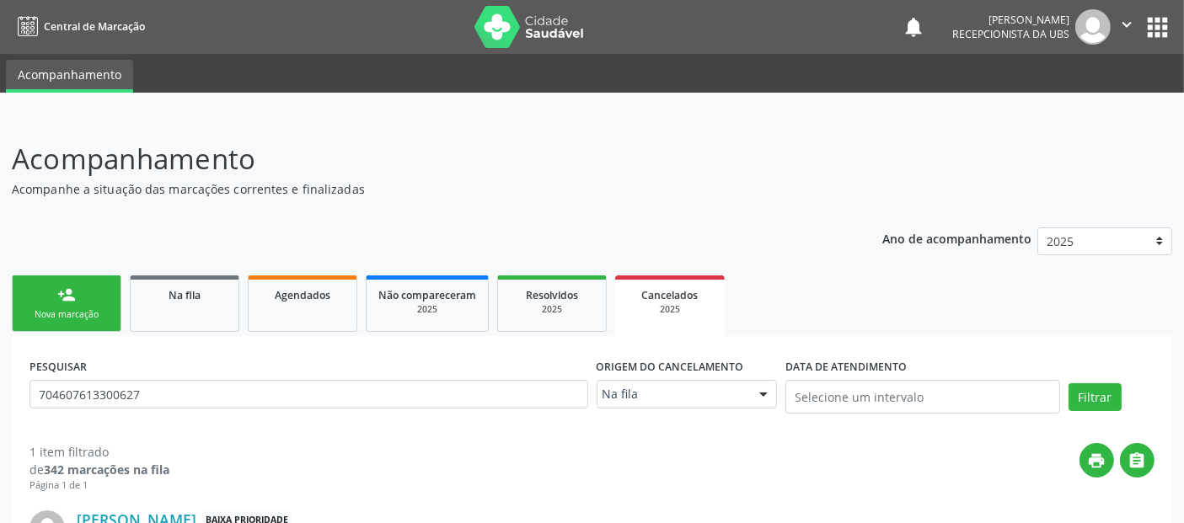
click at [768, 153] on p "Acompanhamento" at bounding box center [418, 159] width 813 height 42
